Goal: Communication & Community: Ask a question

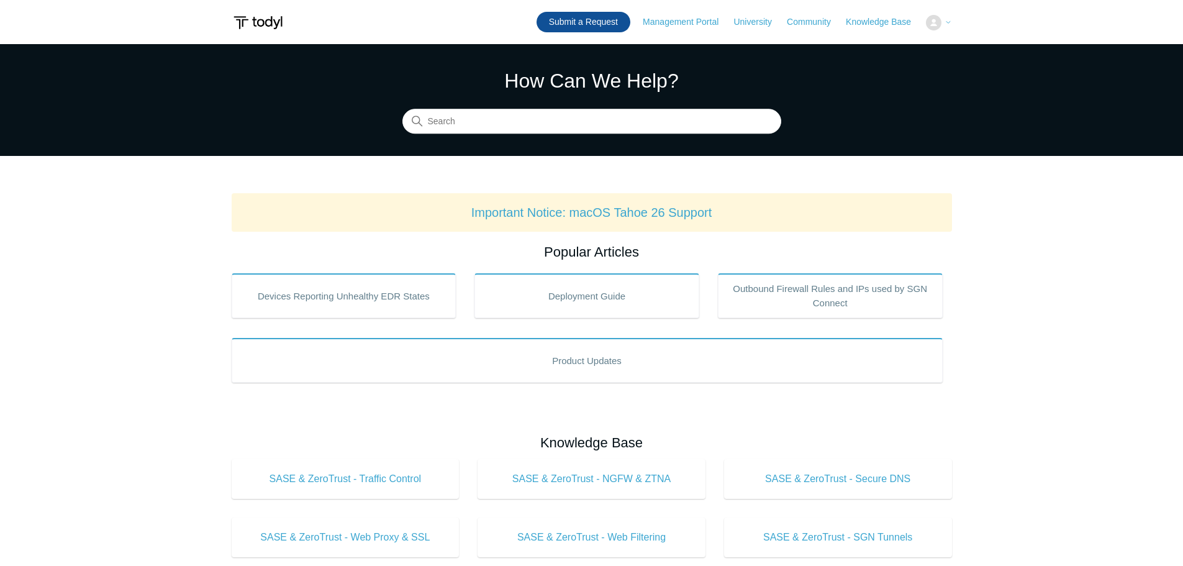
click at [597, 16] on link "Submit a Request" at bounding box center [584, 22] width 94 height 20
click at [548, 22] on link "Submit a Request" at bounding box center [510, 22] width 94 height 20
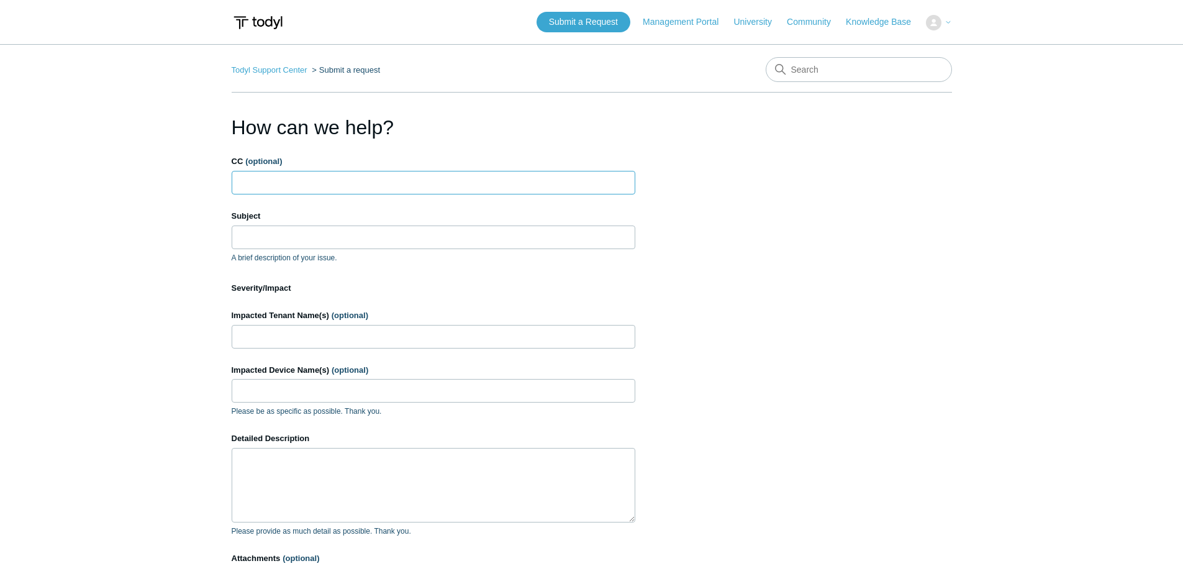
click at [288, 190] on input "CC (optional)" at bounding box center [434, 183] width 404 height 24
click at [302, 206] on form "CC (optional) [EMAIL_ADDRESS][DOMAIN_NAME] Subject A brief description of your …" at bounding box center [434, 396] width 404 height 483
type input "[EMAIL_ADDRESS][DOMAIN_NAME]"
click at [309, 231] on input "Subject" at bounding box center [434, 237] width 404 height 24
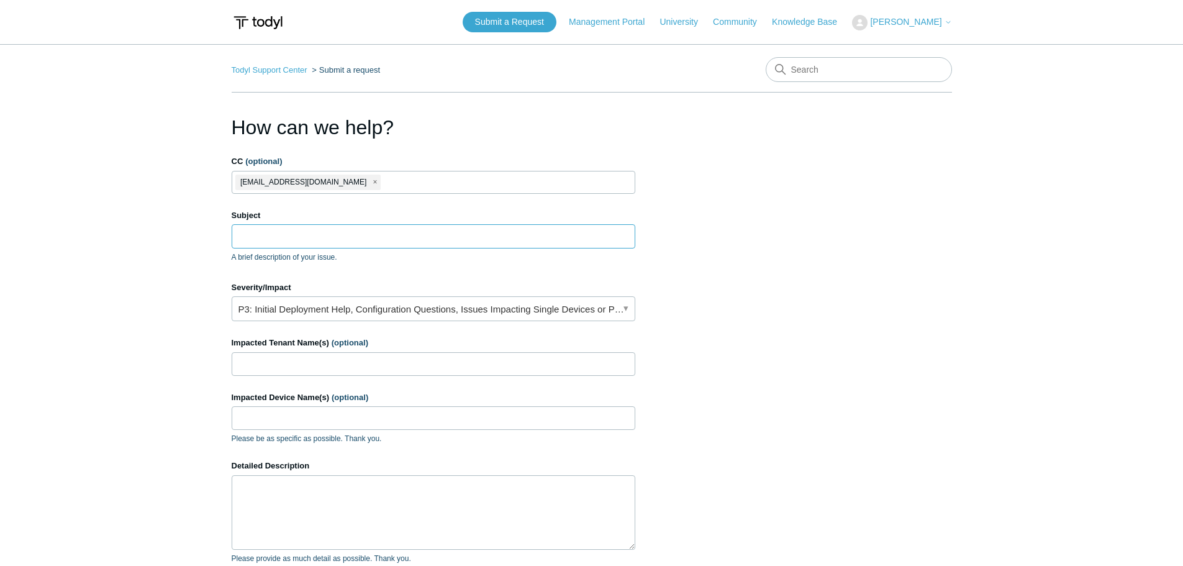
click at [313, 231] on input "Subject" at bounding box center [434, 236] width 404 height 24
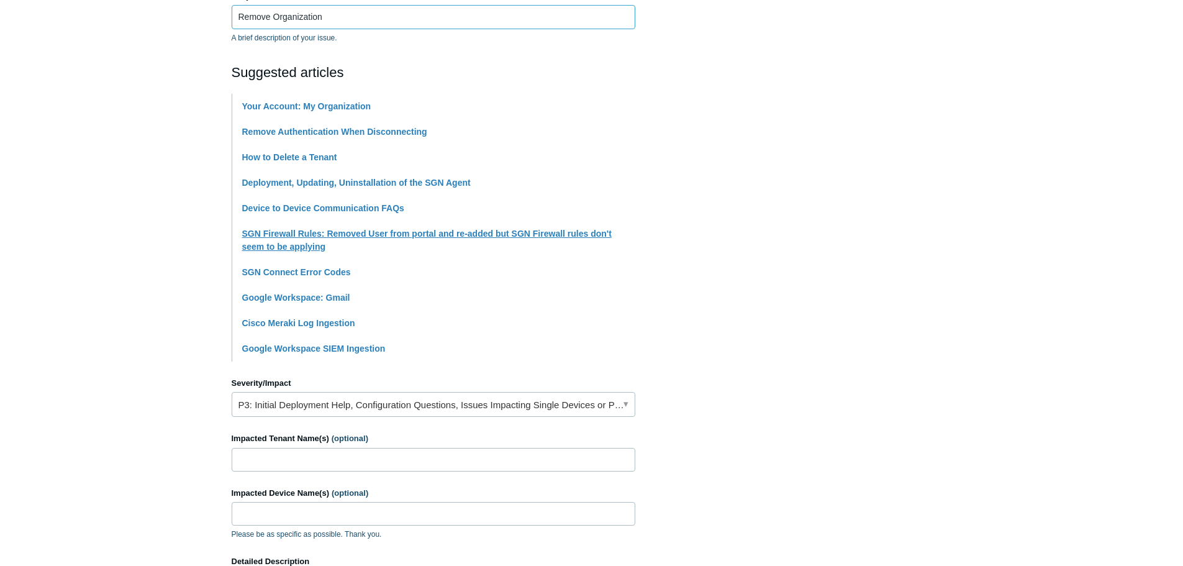
scroll to position [248, 0]
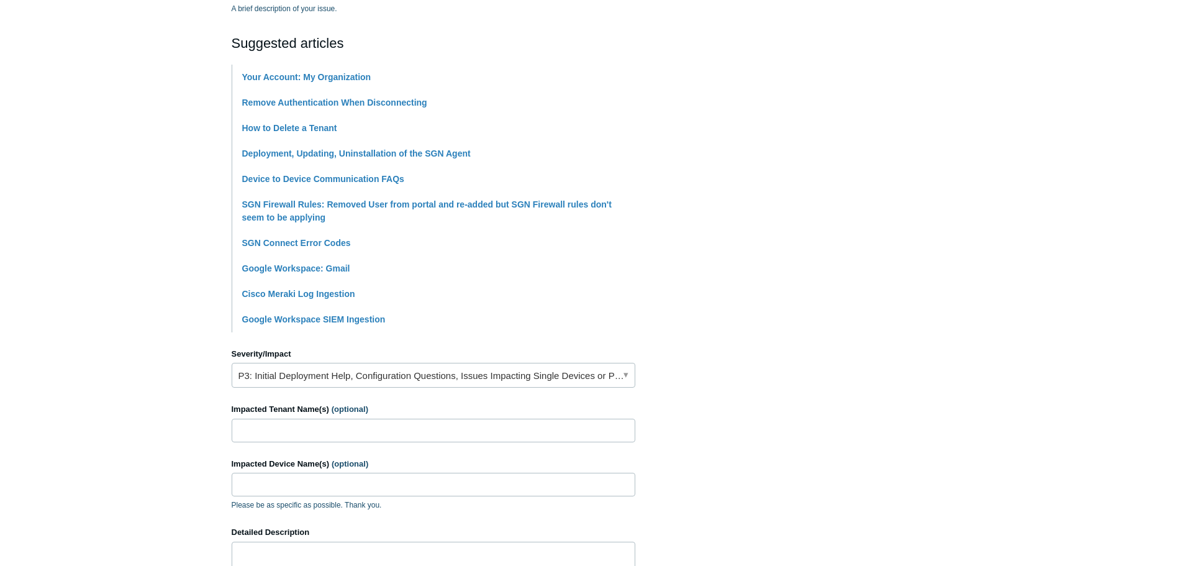
type input "Remove Organization"
click at [438, 374] on link "P3: Initial Deployment Help, Configuration Questions, Issues Impacting Single D…" at bounding box center [434, 375] width 404 height 25
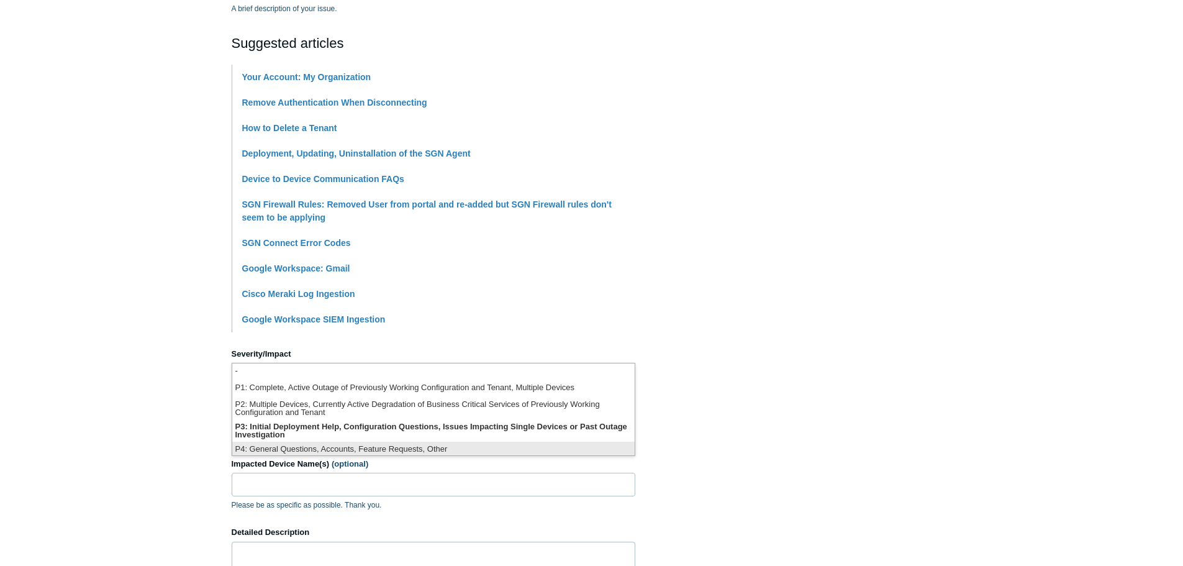
scroll to position [3, 0]
click at [339, 444] on li "P4: General Questions, Accounts, Feature Requests, Other" at bounding box center [433, 446] width 402 height 17
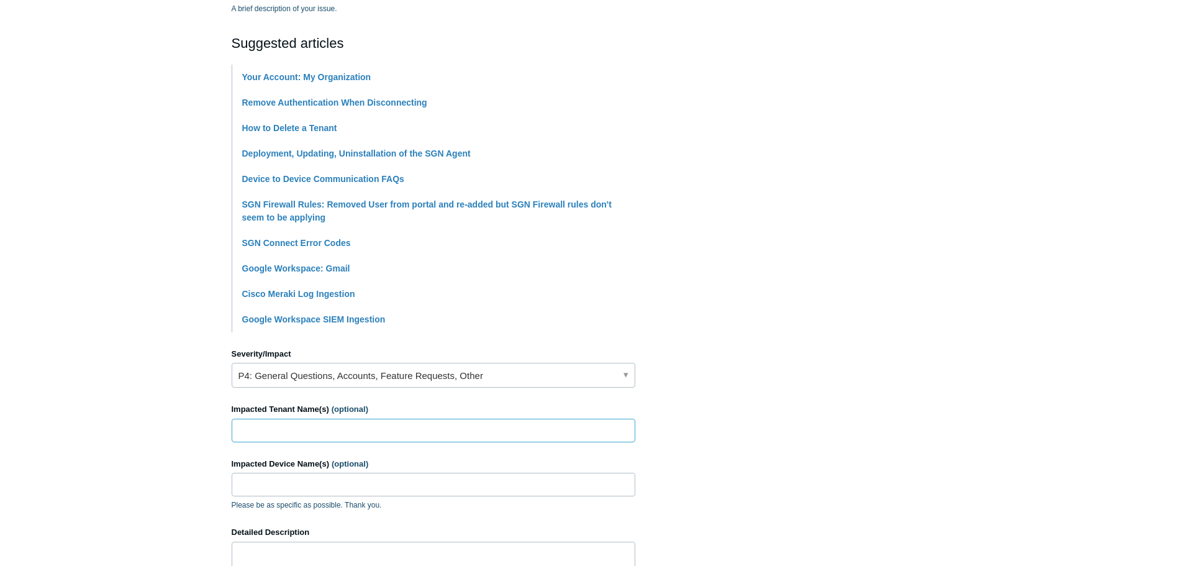
click at [262, 428] on input "Impacted Tenant Name(s) (optional)" at bounding box center [434, 431] width 404 height 24
paste input "Global Access Point"
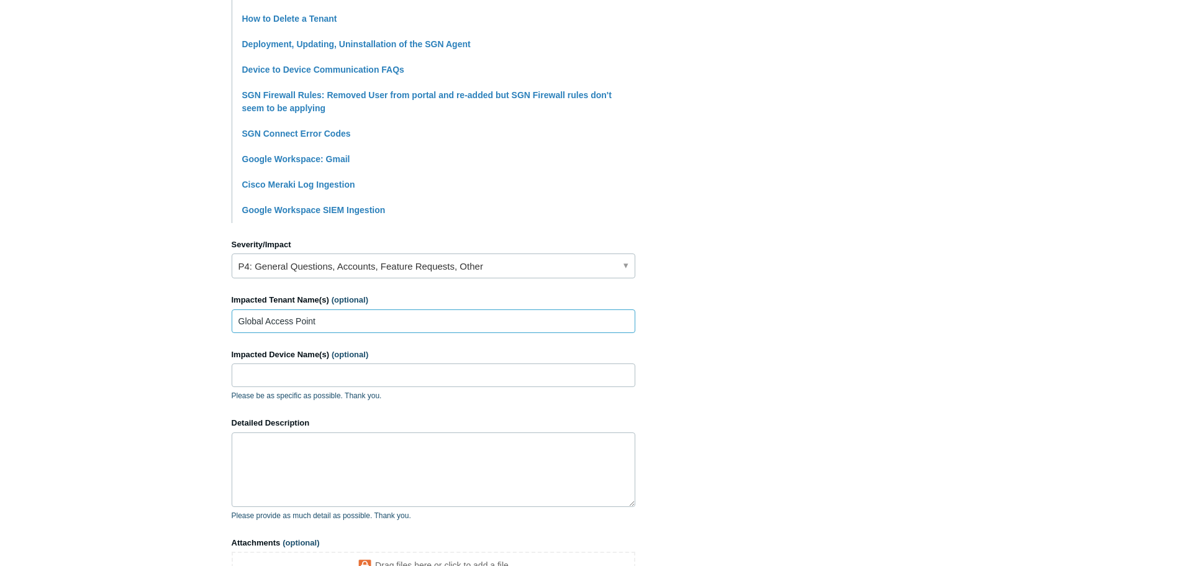
scroll to position [373, 0]
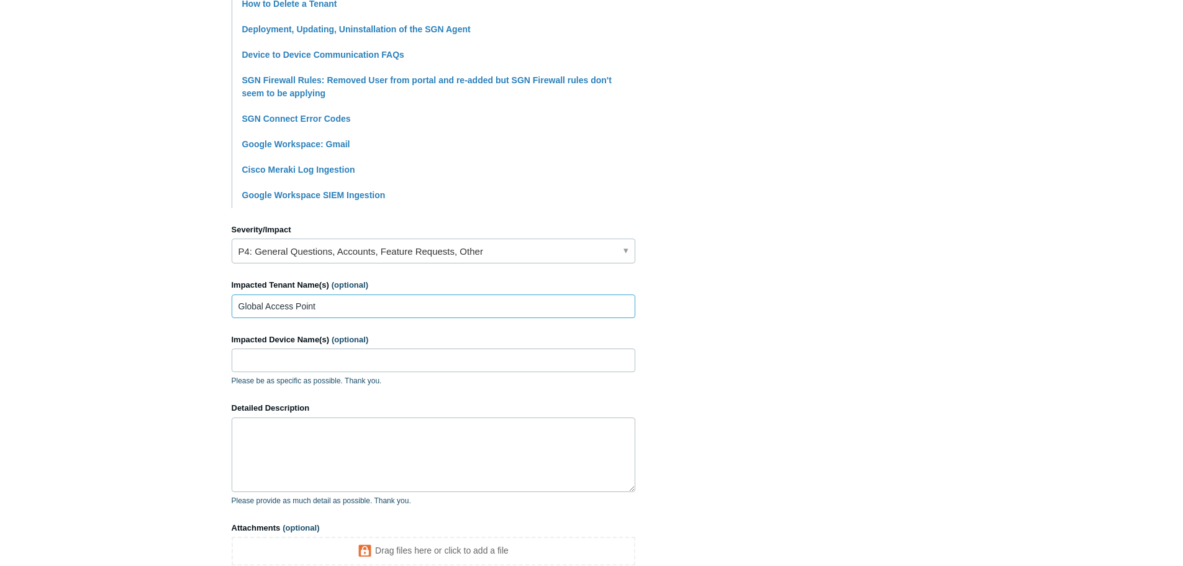
type input "Global Access Point"
click at [299, 444] on textarea "Detailed Description" at bounding box center [434, 454] width 404 height 75
type textarea "W"
paste textarea "Global Access Point"
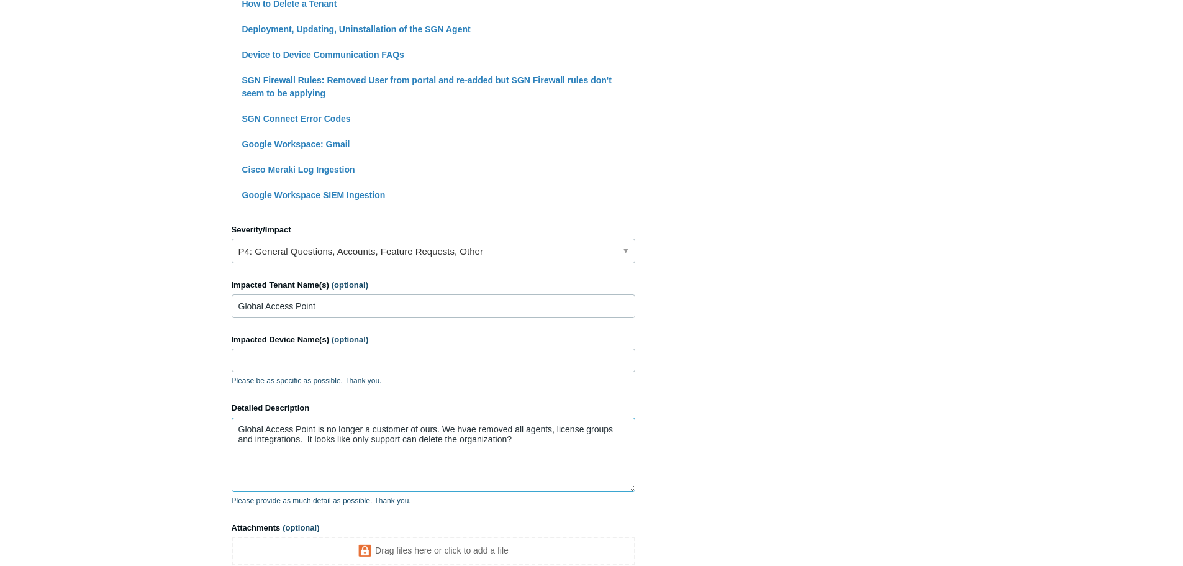
click at [539, 448] on textarea "Global Access Point is no longer a customer of ours. We hvae removed all agents…" at bounding box center [434, 454] width 404 height 75
paste textarea "Global Access Point"
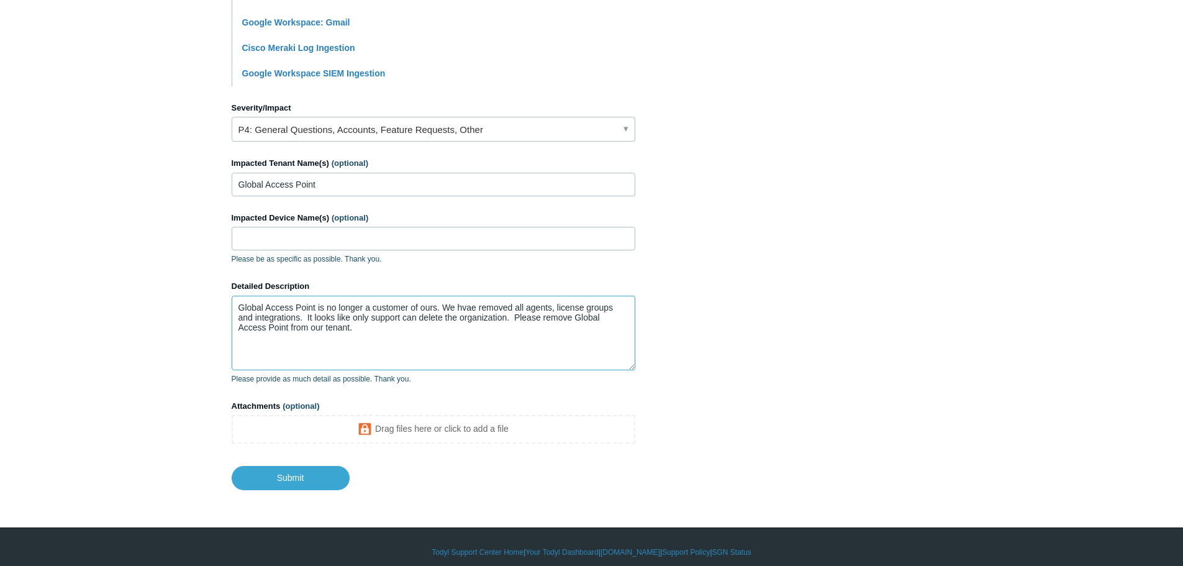
scroll to position [505, 0]
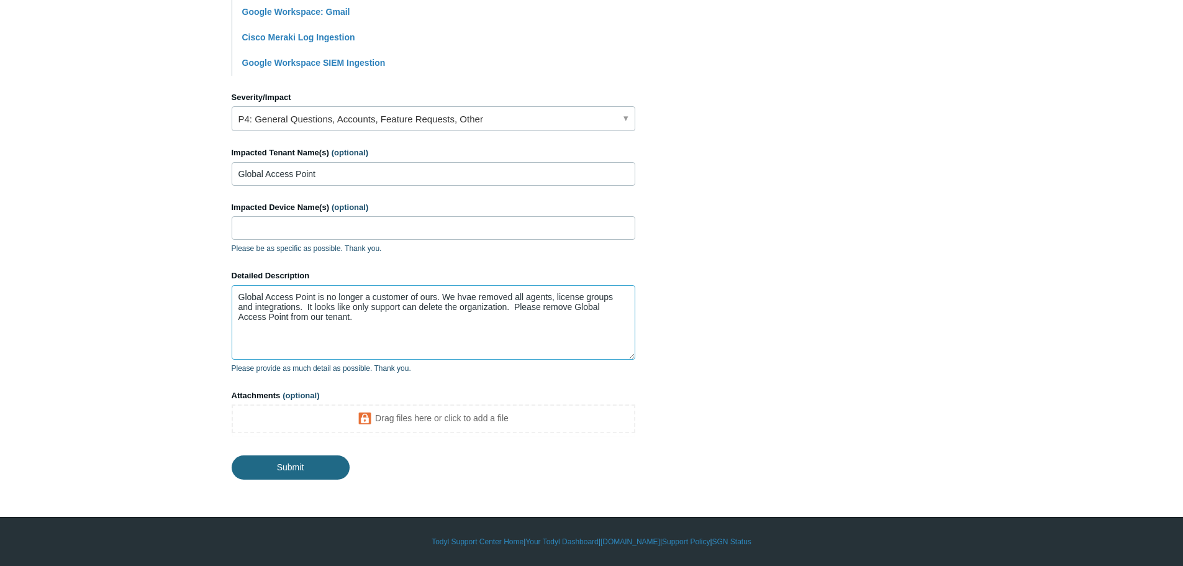
type textarea "Global Access Point is no longer a customer of ours. We hvae removed all agents…"
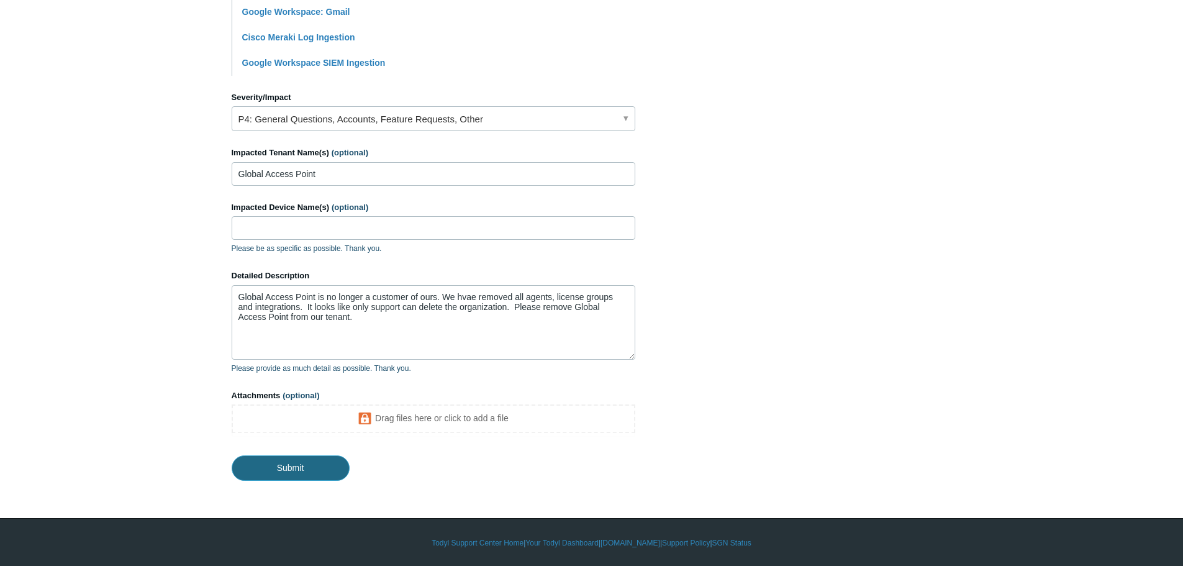
click at [307, 465] on input "Submit" at bounding box center [291, 467] width 118 height 25
